Goal: Information Seeking & Learning: Learn about a topic

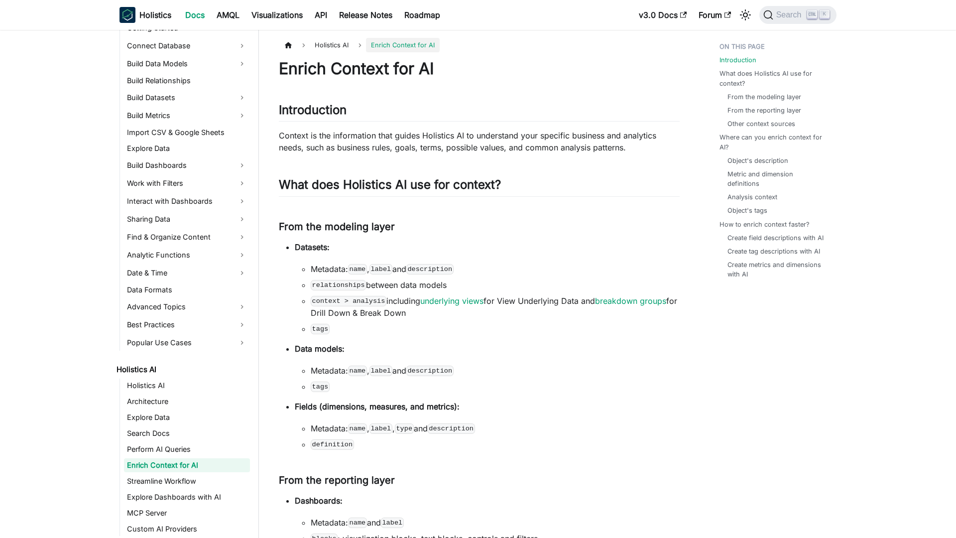
scroll to position [217, 0]
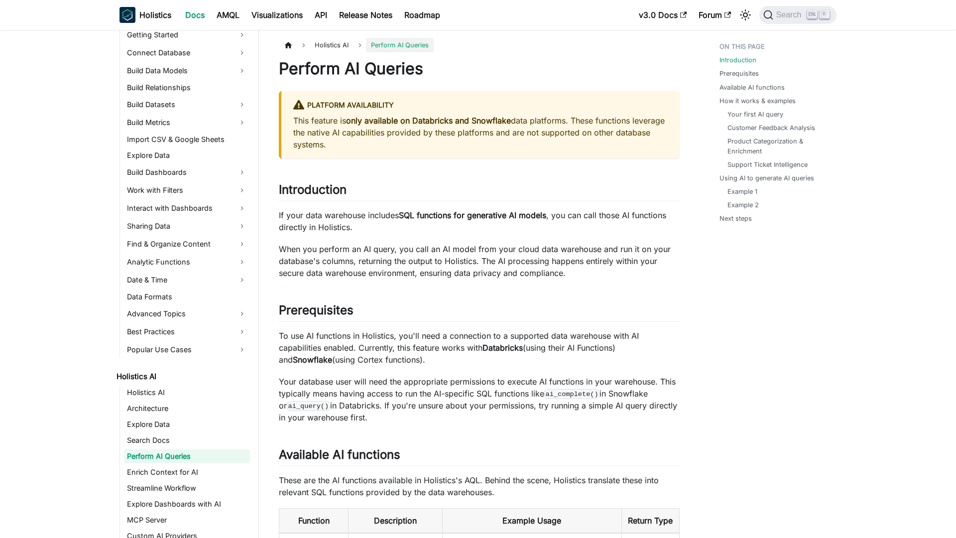
scroll to position [201, 0]
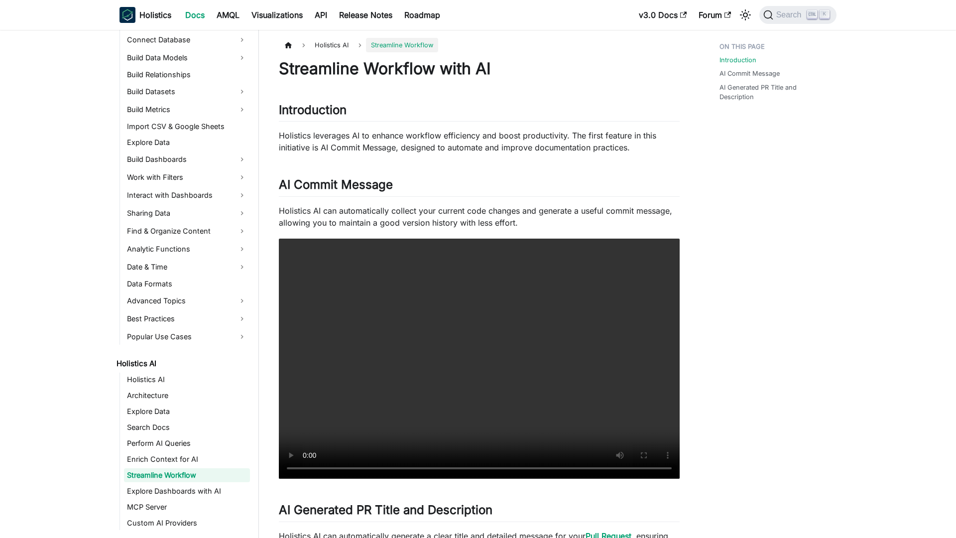
scroll to position [233, 0]
